Goal: Information Seeking & Learning: Learn about a topic

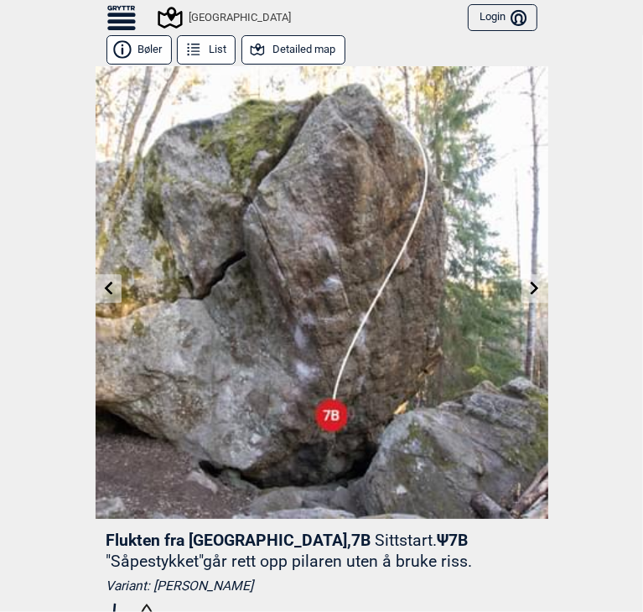
click at [104, 284] on icon at bounding box center [108, 287] width 8 height 13
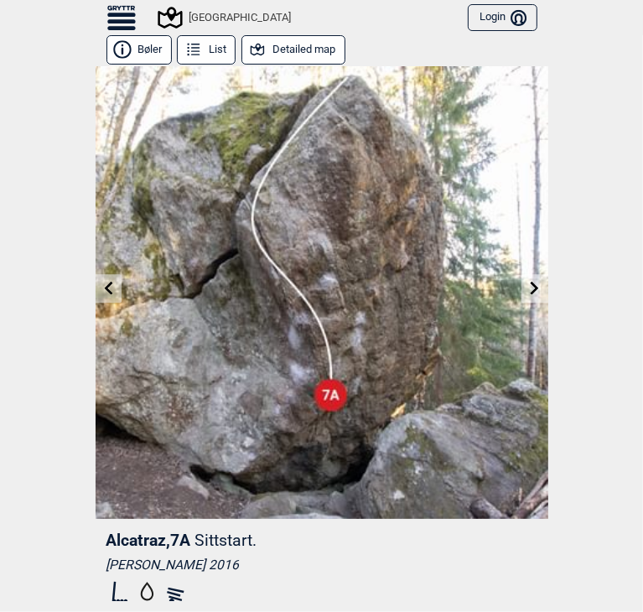
click at [253, 54] on icon at bounding box center [257, 50] width 13 height 12
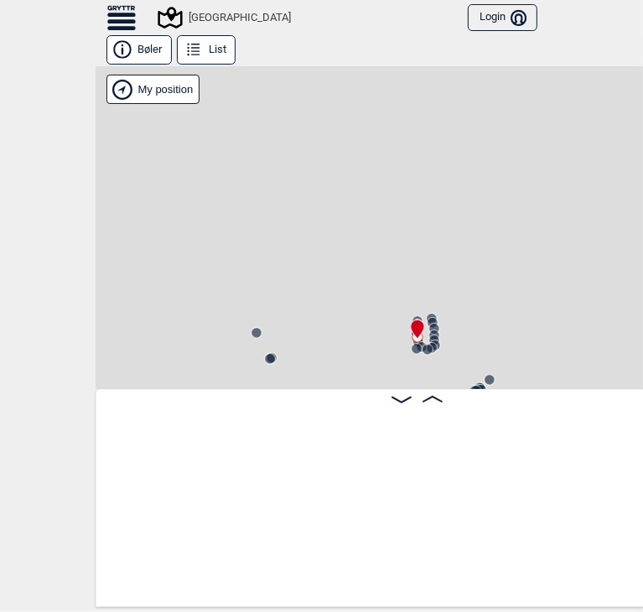
scroll to position [0, 23426]
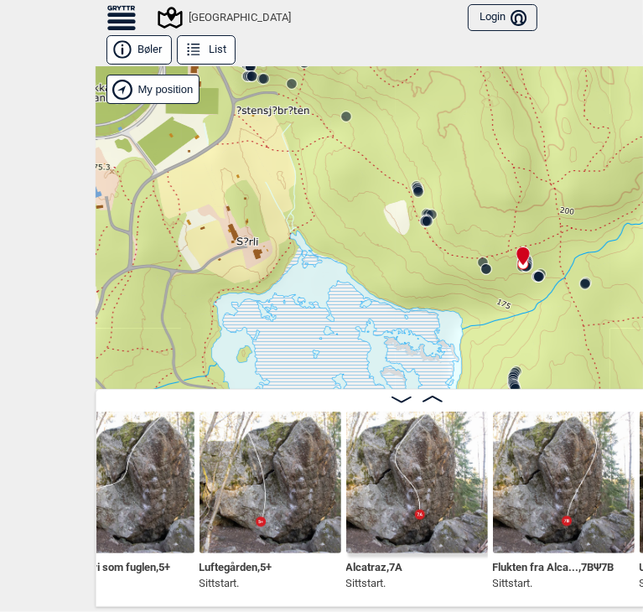
drag, startPoint x: 426, startPoint y: 270, endPoint x: 490, endPoint y: 229, distance: 75.8
click at [491, 228] on div "Speidersteinen Barnehageveggen Cowboyveggen Bølerveggen [GEOGRAPHIC_DATA]" at bounding box center [417, 227] width 643 height 323
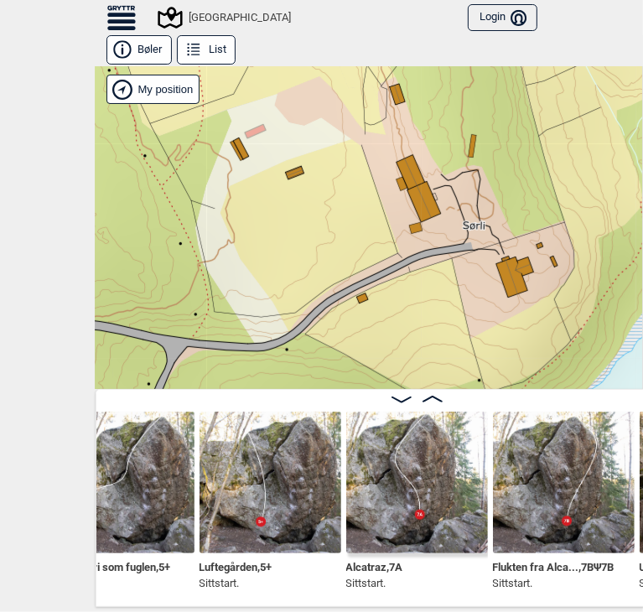
drag, startPoint x: 522, startPoint y: 224, endPoint x: 413, endPoint y: 257, distance: 114.6
click at [413, 257] on div "Speidersteinen Barnehageveggen Cowboyveggen Bølerveggen [GEOGRAPHIC_DATA]" at bounding box center [417, 227] width 643 height 323
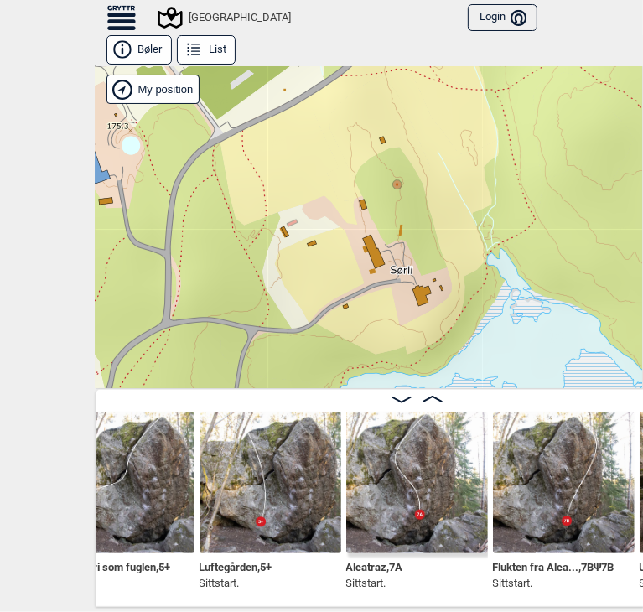
drag, startPoint x: 459, startPoint y: 194, endPoint x: 419, endPoint y: 225, distance: 50.8
click at [419, 225] on div "Speidersteinen Barnehageveggen Cowboyveggen Bølerveggen [GEOGRAPHIC_DATA]" at bounding box center [417, 227] width 643 height 323
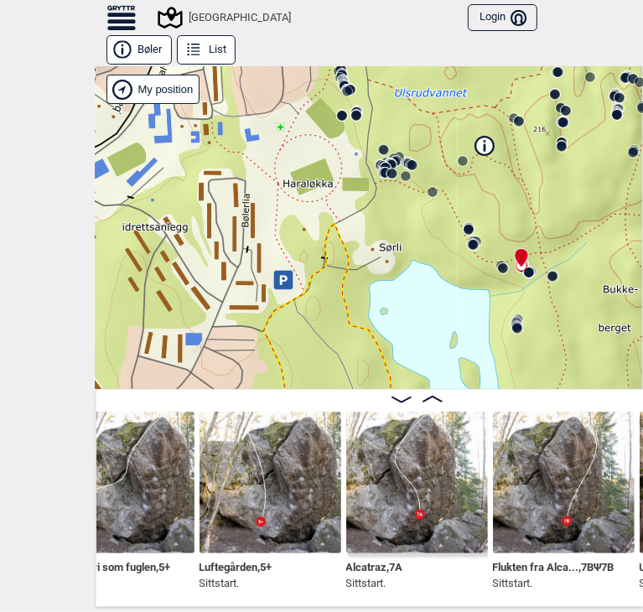
drag, startPoint x: 436, startPoint y: 286, endPoint x: 435, endPoint y: 256, distance: 30.2
click at [435, 256] on div "Speidersteinen Barnehageveggen Cowboyveggen Bølerveggen [GEOGRAPHIC_DATA]" at bounding box center [417, 227] width 643 height 323
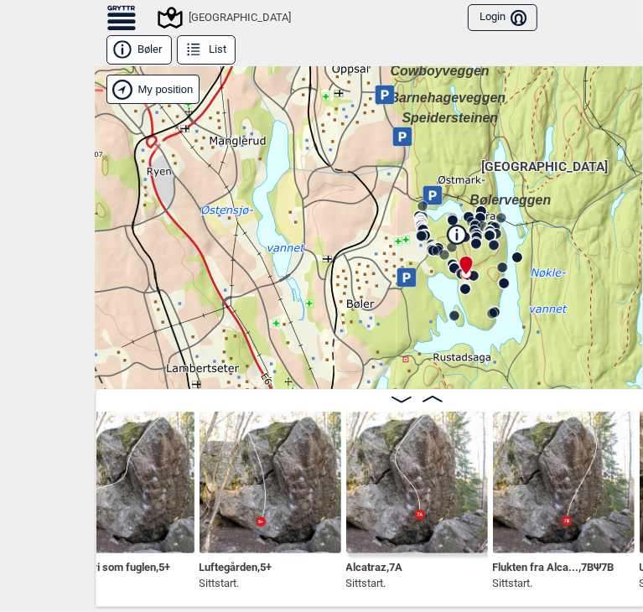
drag, startPoint x: 359, startPoint y: 149, endPoint x: 376, endPoint y: 148, distance: 16.9
click at [376, 148] on div "Speidersteinen Barnehageveggen Cowboyveggen Bølerveggen [GEOGRAPHIC_DATA]" at bounding box center [417, 227] width 643 height 323
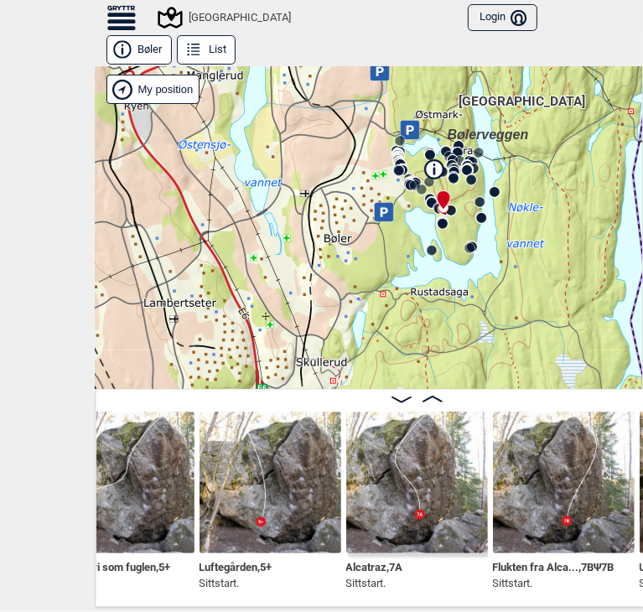
drag, startPoint x: 453, startPoint y: 269, endPoint x: 416, endPoint y: 180, distance: 96.2
click at [418, 180] on div "Speidersteinen Barnehageveggen Cowboyveggen Bølerveggen [GEOGRAPHIC_DATA]" at bounding box center [417, 227] width 643 height 323
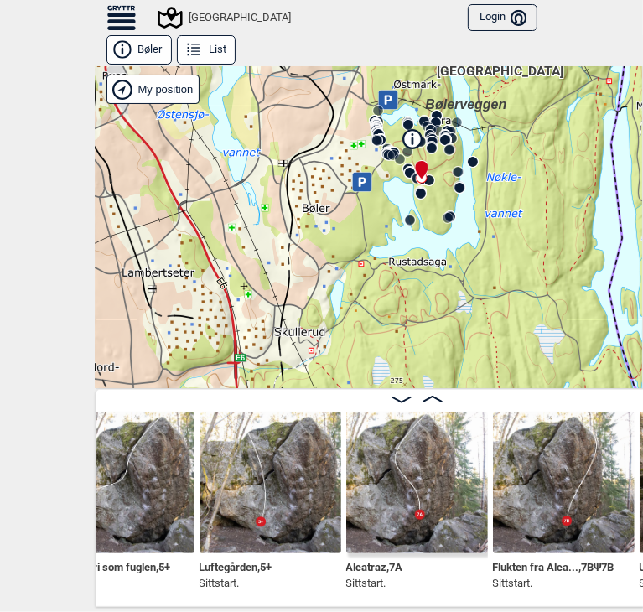
drag, startPoint x: 391, startPoint y: 192, endPoint x: 372, endPoint y: 226, distance: 38.3
click at [372, 226] on div "Speidersteinen Barnehageveggen Cowboyveggen Bølerveggen [GEOGRAPHIC_DATA]" at bounding box center [417, 227] width 643 height 323
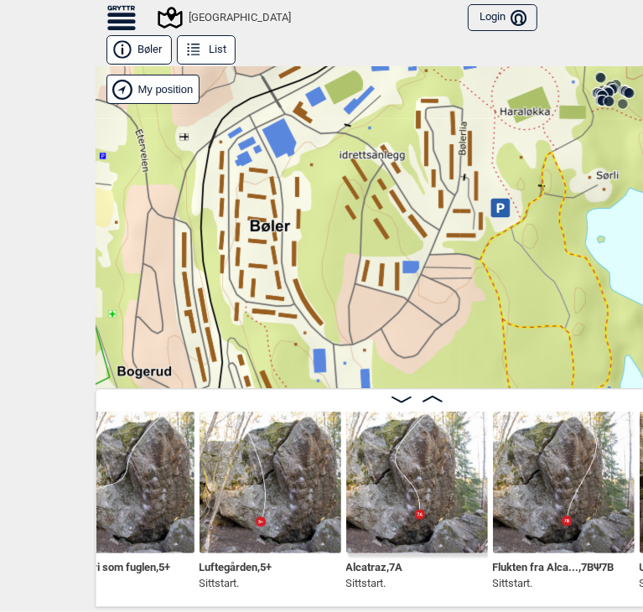
drag, startPoint x: 257, startPoint y: 181, endPoint x: 359, endPoint y: 197, distance: 102.7
click at [359, 197] on div "Speidersteinen Barnehageveggen Cowboyveggen Bølerveggen [GEOGRAPHIC_DATA]" at bounding box center [417, 227] width 643 height 323
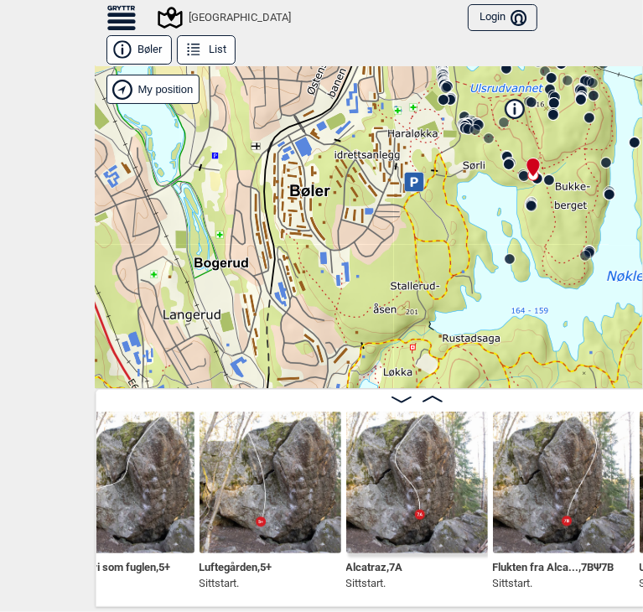
drag, startPoint x: 416, startPoint y: 192, endPoint x: 319, endPoint y: 132, distance: 114.0
click at [320, 128] on div "Speidersteinen Barnehageveggen Cowboyveggen Bølerveggen [GEOGRAPHIC_DATA]" at bounding box center [417, 227] width 643 height 323
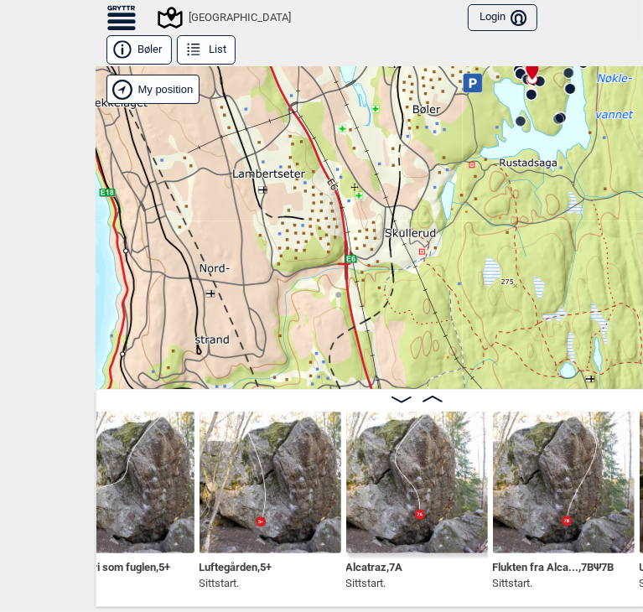
drag, startPoint x: 270, startPoint y: 268, endPoint x: 372, endPoint y: 179, distance: 136.1
click at [372, 179] on div "Speidersteinen Barnehageveggen Cowboyveggen Bølerveggen [GEOGRAPHIC_DATA]" at bounding box center [417, 227] width 643 height 323
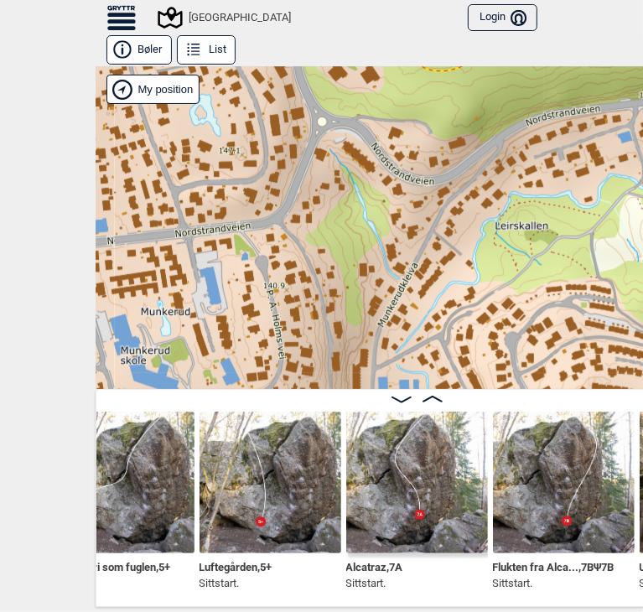
drag, startPoint x: 407, startPoint y: 137, endPoint x: 397, endPoint y: 195, distance: 59.5
click at [397, 195] on div "Speidersteinen Barnehageveggen Cowboyveggen Bølerveggen [GEOGRAPHIC_DATA]" at bounding box center [417, 227] width 643 height 323
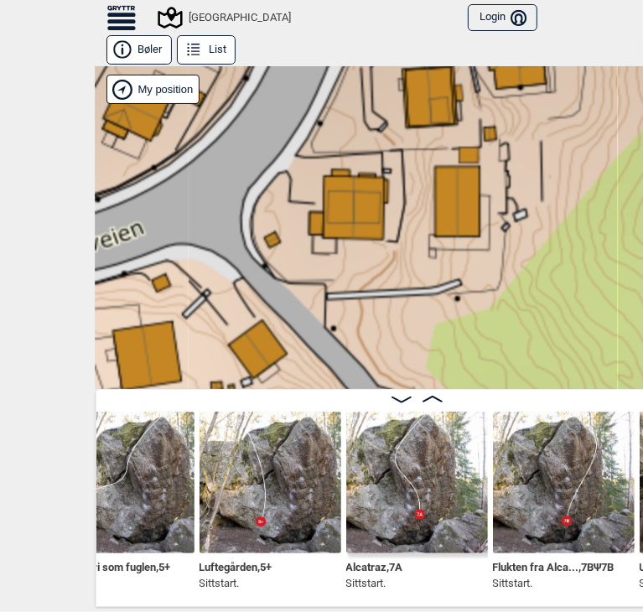
drag, startPoint x: 340, startPoint y: 177, endPoint x: 376, endPoint y: 232, distance: 66.0
click at [376, 231] on div "Speidersteinen Barnehageveggen Cowboyveggen Bølerveggen [GEOGRAPHIC_DATA]" at bounding box center [417, 227] width 643 height 323
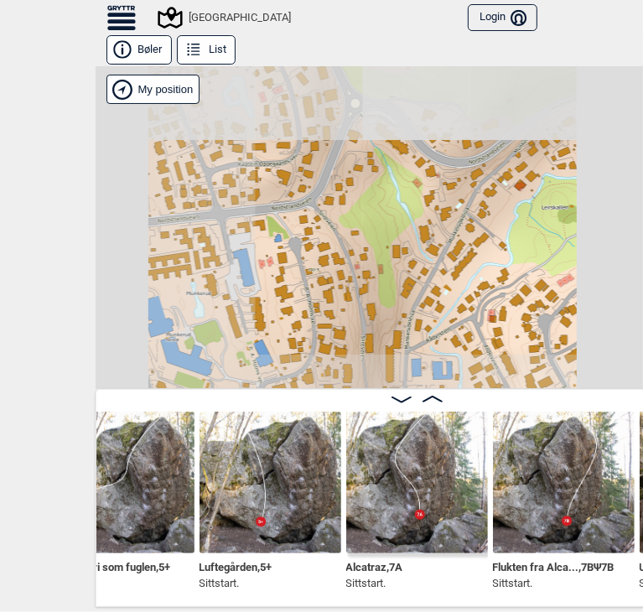
click at [242, 286] on div "Speidersteinen Barnehageveggen Cowboyveggen Bølerveggen [GEOGRAPHIC_DATA]" at bounding box center [417, 227] width 643 height 323
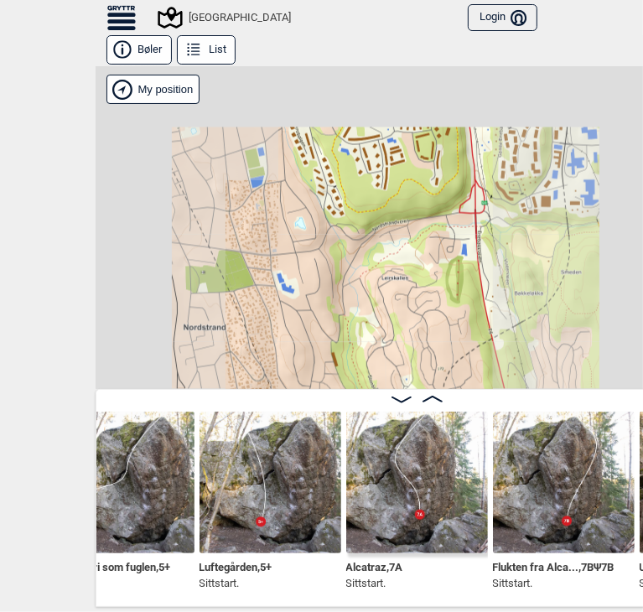
drag, startPoint x: 364, startPoint y: 236, endPoint x: 286, endPoint y: 269, distance: 84.9
click at [286, 269] on div "Speidersteinen Barnehageveggen Cowboyveggen Bølerveggen [GEOGRAPHIC_DATA]" at bounding box center [417, 227] width 643 height 323
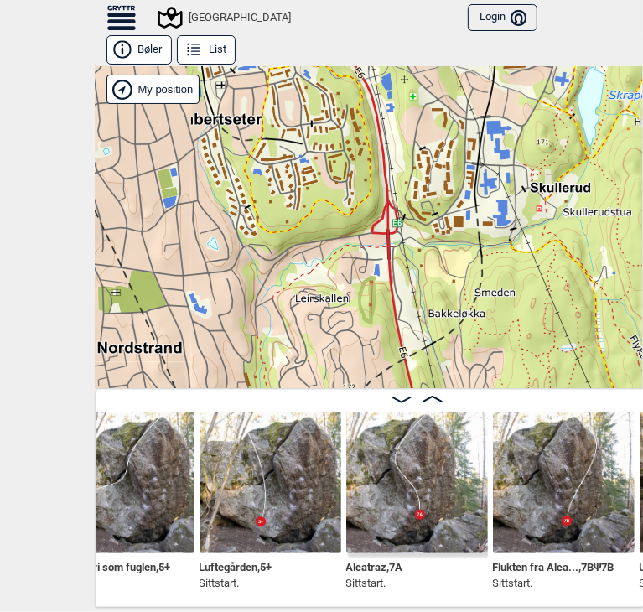
drag, startPoint x: 381, startPoint y: 214, endPoint x: 340, endPoint y: 219, distance: 41.4
click at [340, 219] on div "Speidersteinen Barnehageveggen Cowboyveggen Bølerveggen [GEOGRAPHIC_DATA]" at bounding box center [417, 227] width 643 height 323
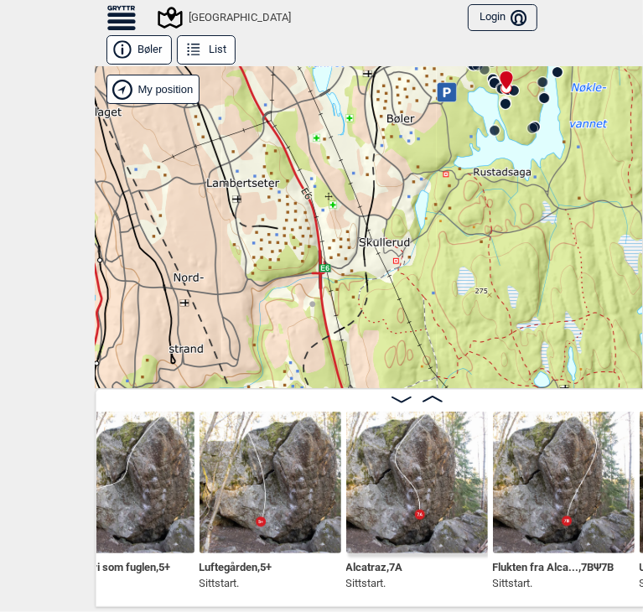
drag, startPoint x: 404, startPoint y: 196, endPoint x: 373, endPoint y: 231, distance: 46.3
click at [373, 231] on div "Speidersteinen Barnehageveggen Cowboyveggen Bølerveggen [GEOGRAPHIC_DATA]" at bounding box center [417, 227] width 643 height 323
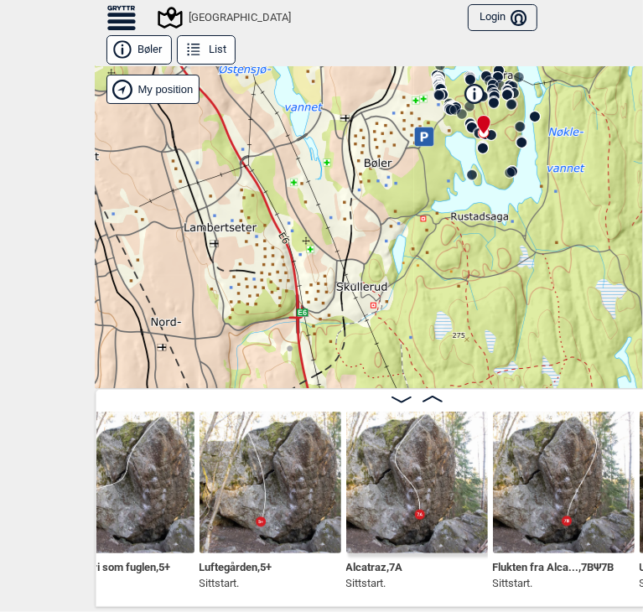
drag, startPoint x: 447, startPoint y: 156, endPoint x: 434, endPoint y: 177, distance: 24.4
click at [434, 177] on div "Speidersteinen Barnehageveggen Cowboyveggen Bølerveggen [GEOGRAPHIC_DATA]" at bounding box center [417, 227] width 643 height 323
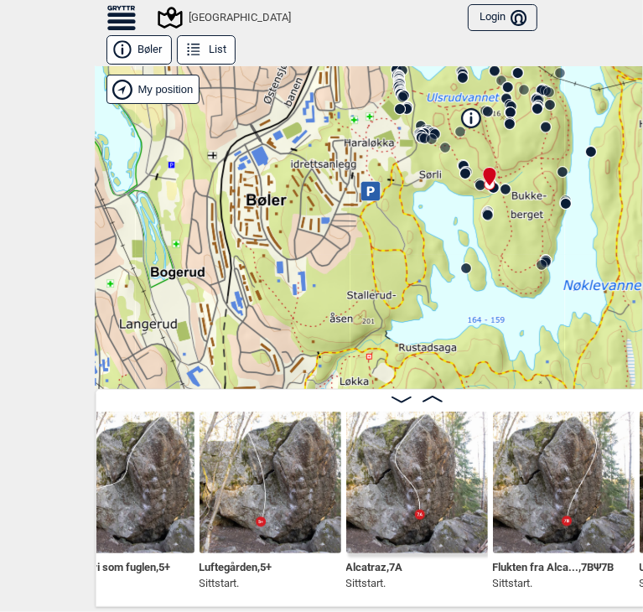
drag, startPoint x: 419, startPoint y: 160, endPoint x: 391, endPoint y: 223, distance: 69.0
click at [392, 223] on div "Speidersteinen Barnehageveggen Cowboyveggen Bølerveggen [GEOGRAPHIC_DATA]" at bounding box center [417, 227] width 643 height 323
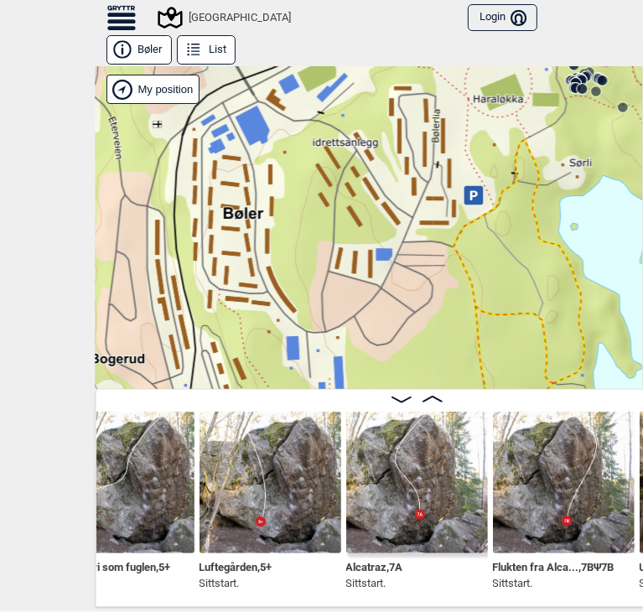
drag, startPoint x: 314, startPoint y: 197, endPoint x: 419, endPoint y: 220, distance: 108.0
click at [419, 220] on div "Speidersteinen Barnehageveggen Cowboyveggen Bølerveggen [GEOGRAPHIC_DATA]" at bounding box center [417, 227] width 643 height 323
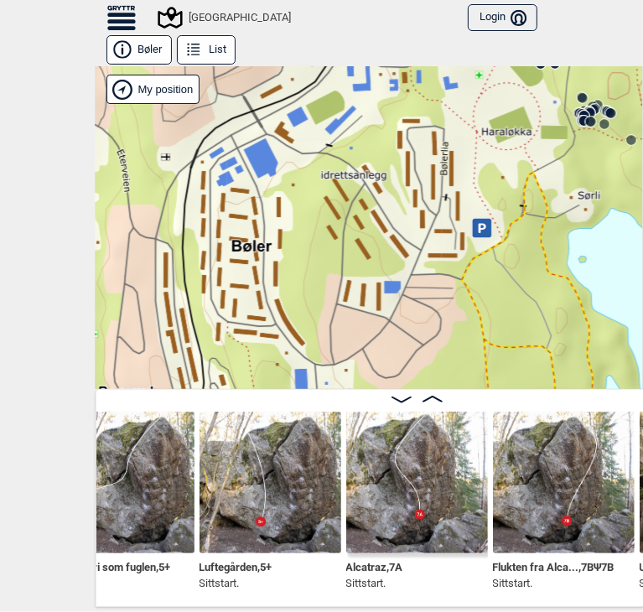
drag, startPoint x: 312, startPoint y: 202, endPoint x: 313, endPoint y: 233, distance: 31.0
click at [313, 233] on div "Speidersteinen Barnehageveggen Cowboyveggen Bølerveggen [GEOGRAPHIC_DATA]" at bounding box center [417, 227] width 643 height 323
drag, startPoint x: 464, startPoint y: 172, endPoint x: 382, endPoint y: 215, distance: 92.6
click at [382, 215] on div "Speidersteinen Barnehageveggen Cowboyveggen Bølerveggen [GEOGRAPHIC_DATA]" at bounding box center [417, 227] width 643 height 323
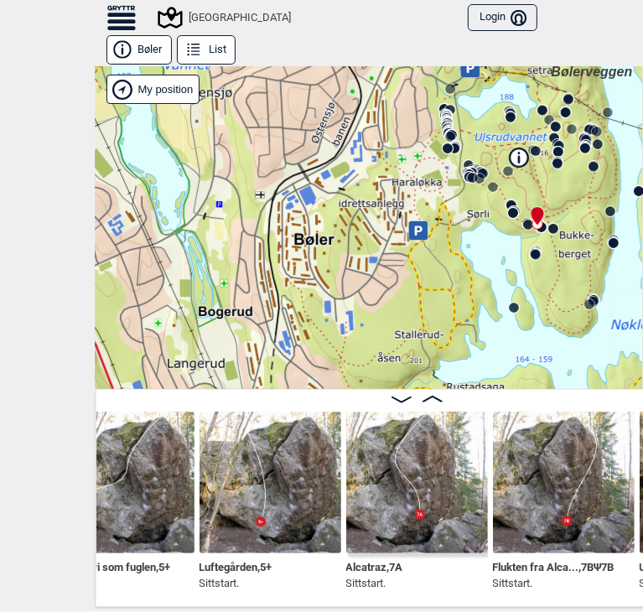
click at [103, 595] on div "Nesten fri som fuglen , 5+ Sittstart. Luftegården , 5+ Sittstart. Alcatraz , 7A…" at bounding box center [417, 498] width 643 height 218
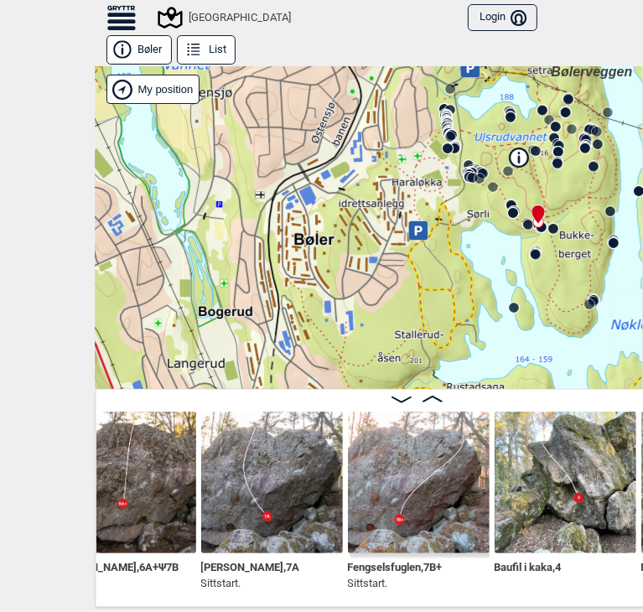
scroll to position [0, 22715]
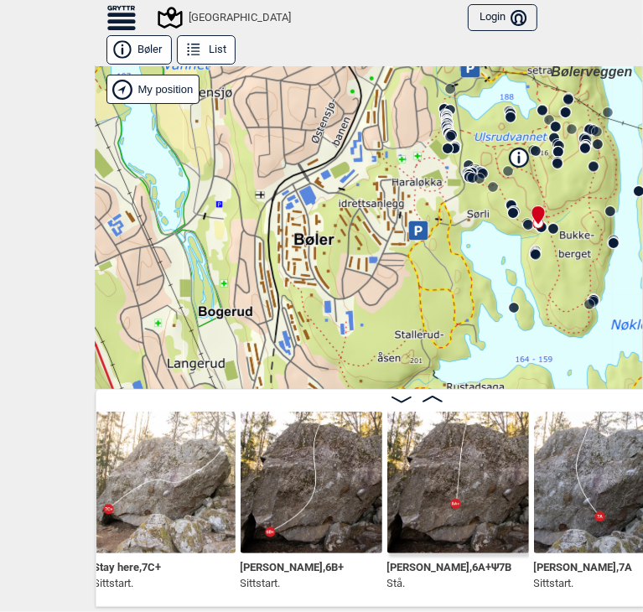
scroll to position [0, 22390]
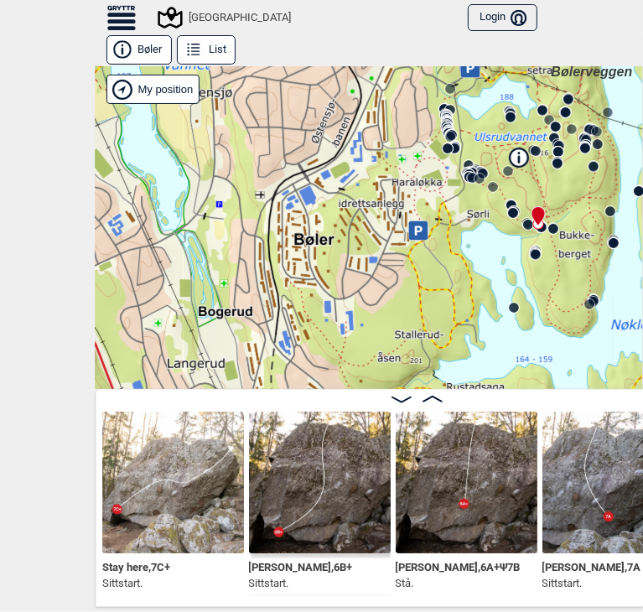
scroll to position [0, 22362]
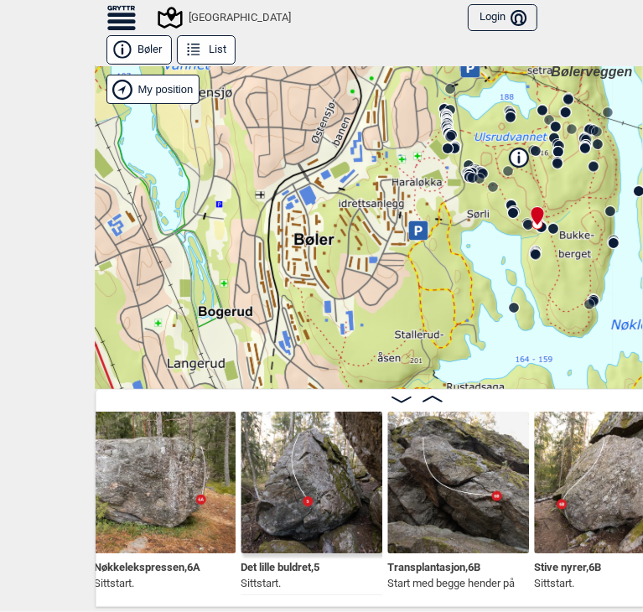
scroll to position [0, 21522]
